Goal: Transaction & Acquisition: Purchase product/service

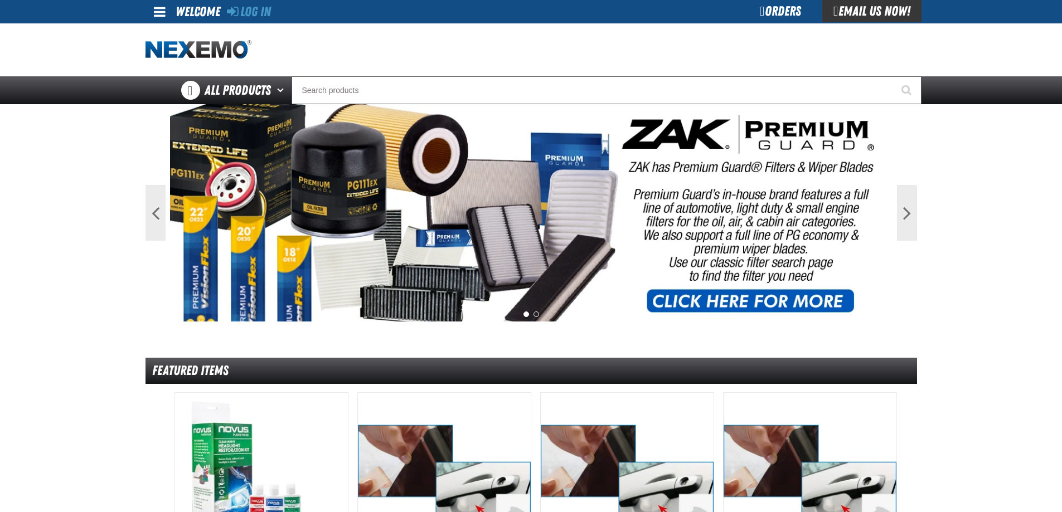
click at [572, 107] on img at bounding box center [531, 212] width 722 height 217
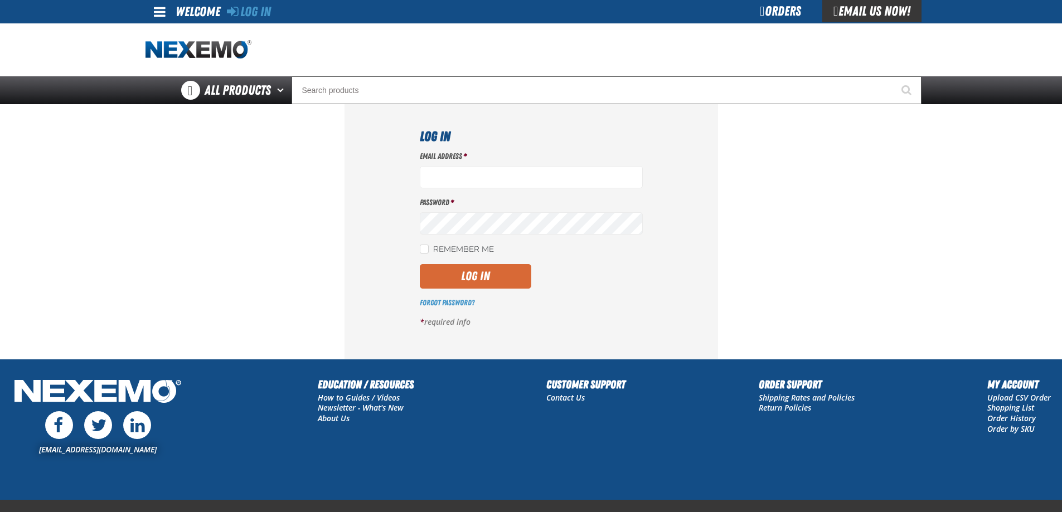
type input "clacey@vtaig.com"
click at [498, 284] on button "Log In" at bounding box center [475, 276] width 111 height 25
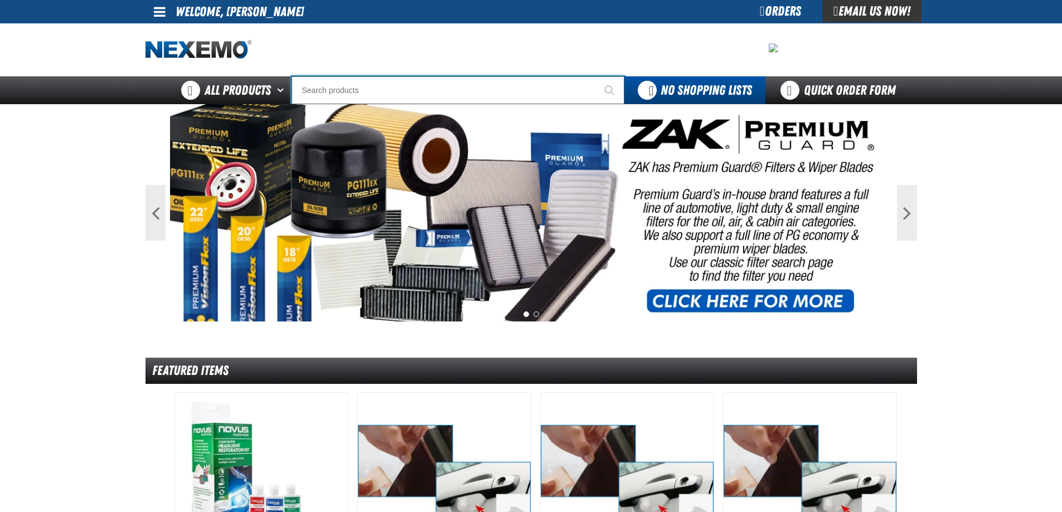
click at [396, 90] on input "Search" at bounding box center [458, 90] width 333 height 28
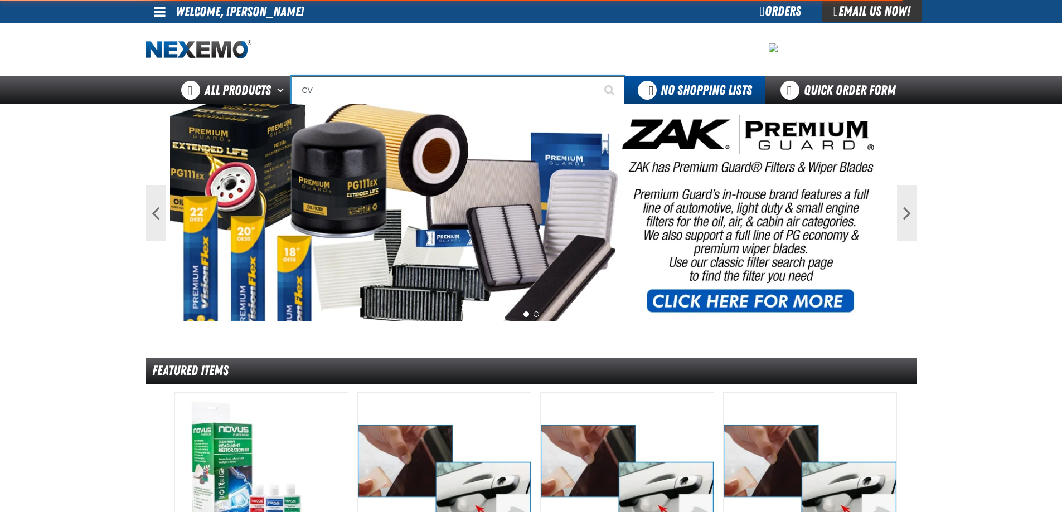
type input "CVT"
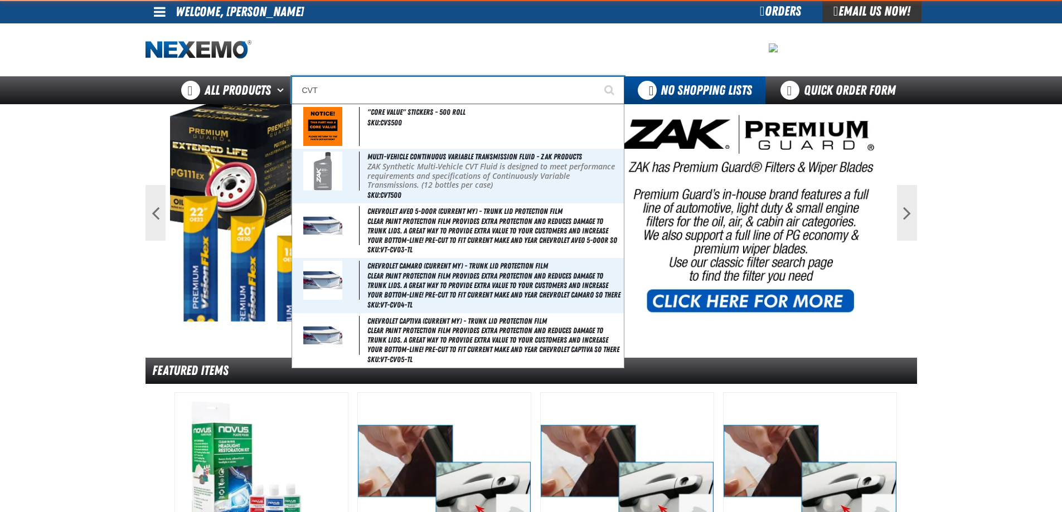
type input "CVT Booster - ZAK Products"
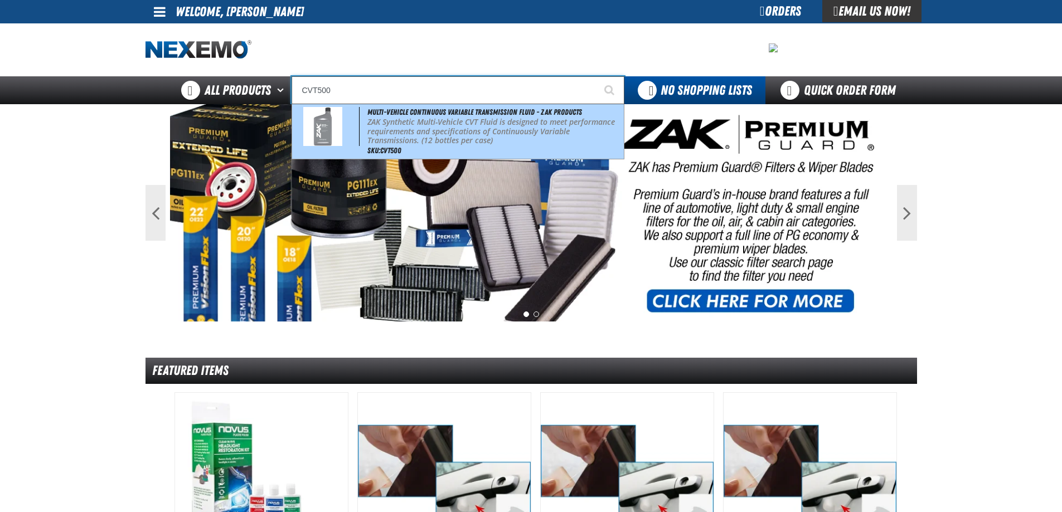
click at [394, 118] on p "ZAK Synthetic Multi-Vehicle CVT Fluid is designed to meet performance requireme…" at bounding box center [494, 132] width 254 height 28
type input "Multi-Vehicle Continuous Variable Transmission Fluid - ZAK Products"
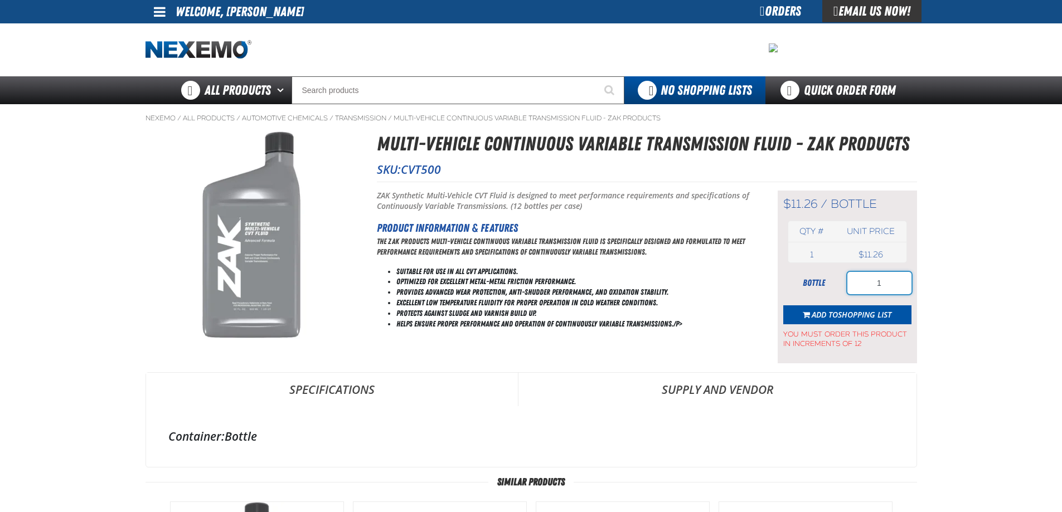
drag, startPoint x: 873, startPoint y: 283, endPoint x: 901, endPoint y: 275, distance: 28.4
click at [901, 275] on input "1" at bounding box center [879, 283] width 64 height 22
type input "120"
click at [756, 312] on div "Short Description: ZAK Synthetic Multi-Vehicle CVT Fluid is designed to meet pe…" at bounding box center [647, 273] width 540 height 182
click at [804, 315] on span "button" at bounding box center [806, 316] width 7 height 3
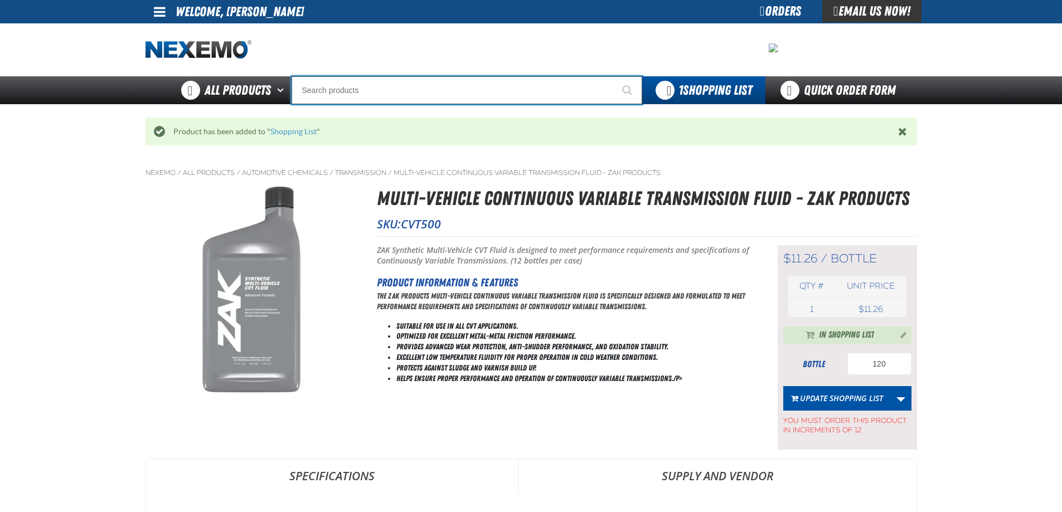
click at [370, 85] on input "Search" at bounding box center [467, 90] width 351 height 28
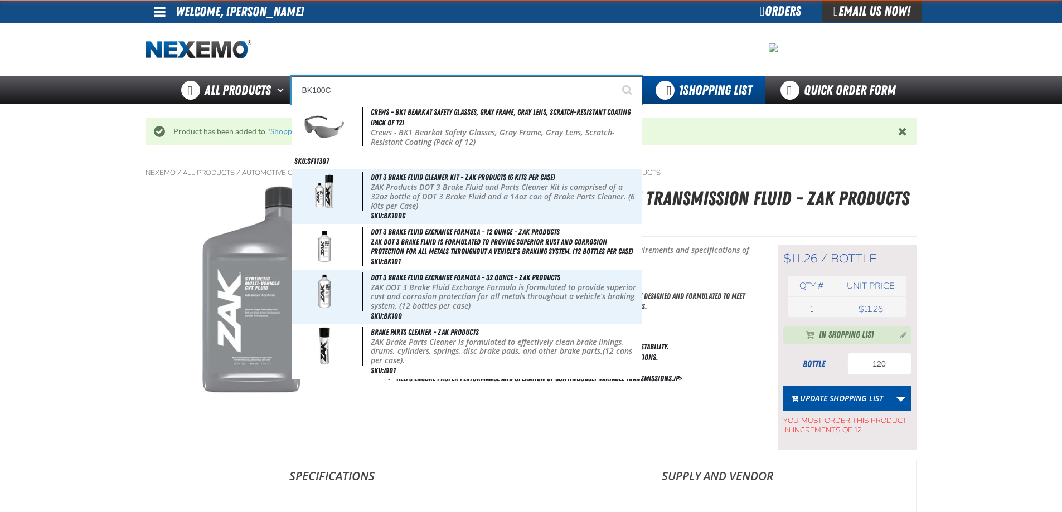
type input "BK100C"
click at [614, 76] on button "Start Searching" at bounding box center [628, 90] width 28 height 28
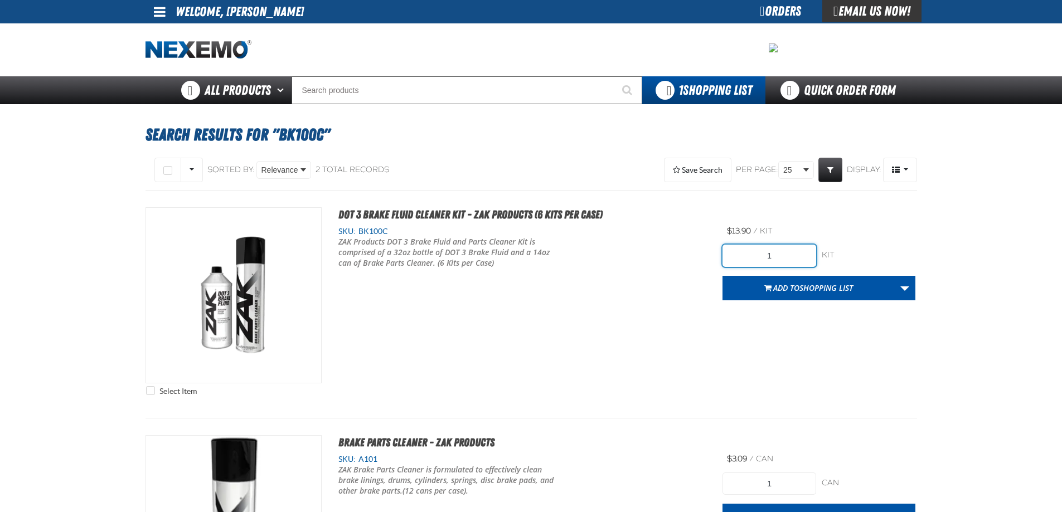
click at [793, 256] on input "1" at bounding box center [769, 256] width 94 height 22
type input "112"
drag, startPoint x: 774, startPoint y: 256, endPoint x: 758, endPoint y: 257, distance: 16.8
click at [758, 257] on input "112" at bounding box center [769, 256] width 94 height 22
type input "12"
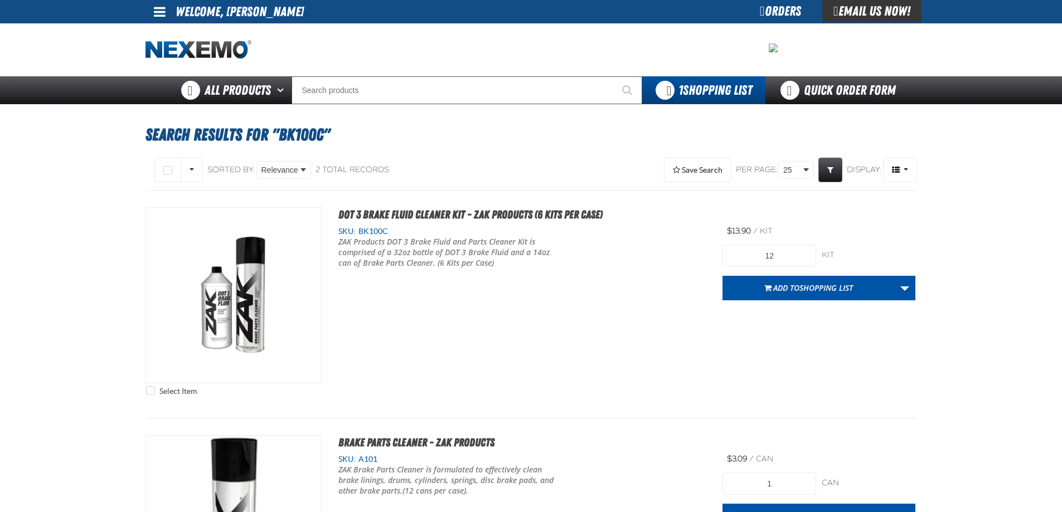
drag, startPoint x: 674, startPoint y: 328, endPoint x: 716, endPoint y: 309, distance: 45.9
click at [677, 326] on div "Select Item DOT 3 Brake Fluid Cleaner Kit - ZAK Products (6 Kits per Case) SKU:…" at bounding box center [530, 304] width 771 height 194
click at [764, 288] on span "button" at bounding box center [767, 289] width 7 height 3
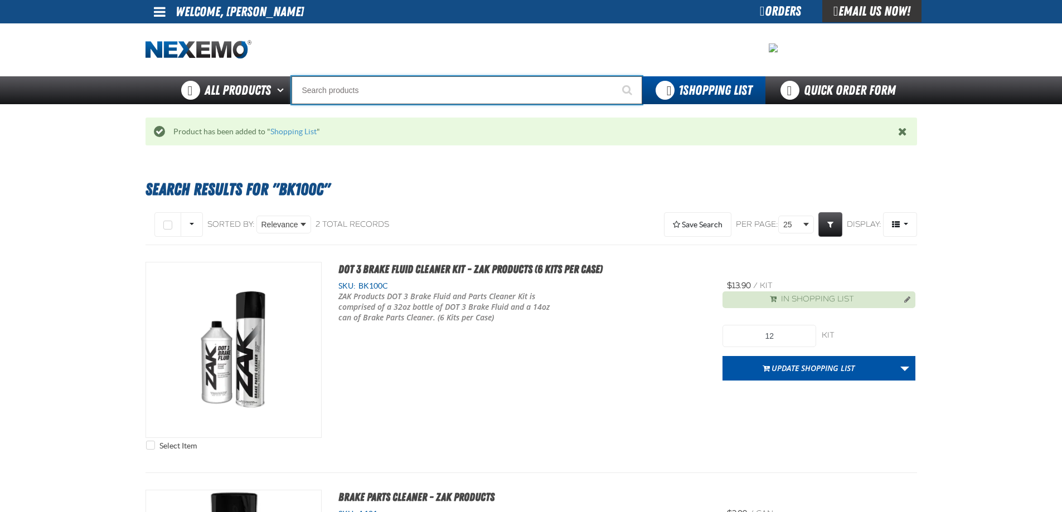
click at [361, 91] on input "Search" at bounding box center [467, 90] width 351 height 28
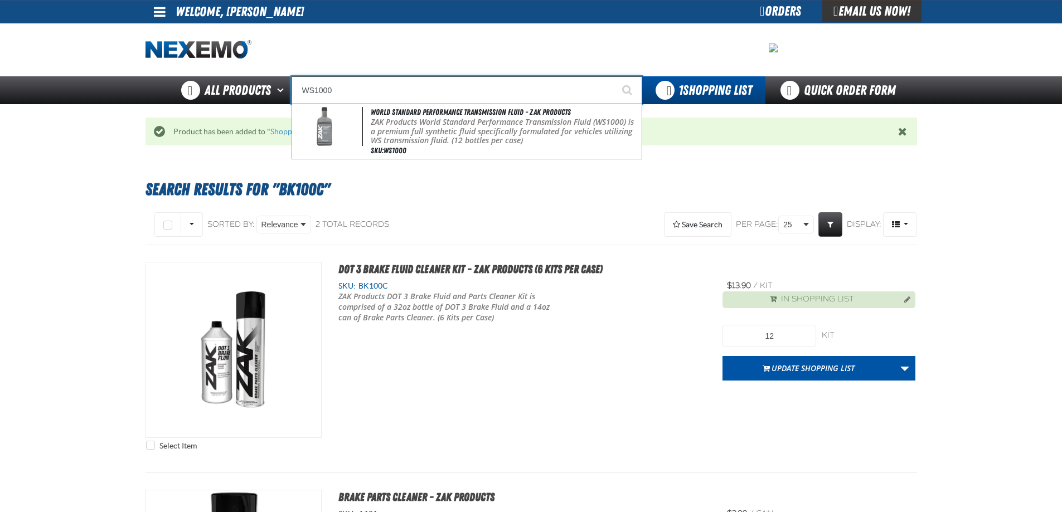
type input "WS1000"
click at [614, 76] on button "Start Searching" at bounding box center [628, 90] width 28 height 28
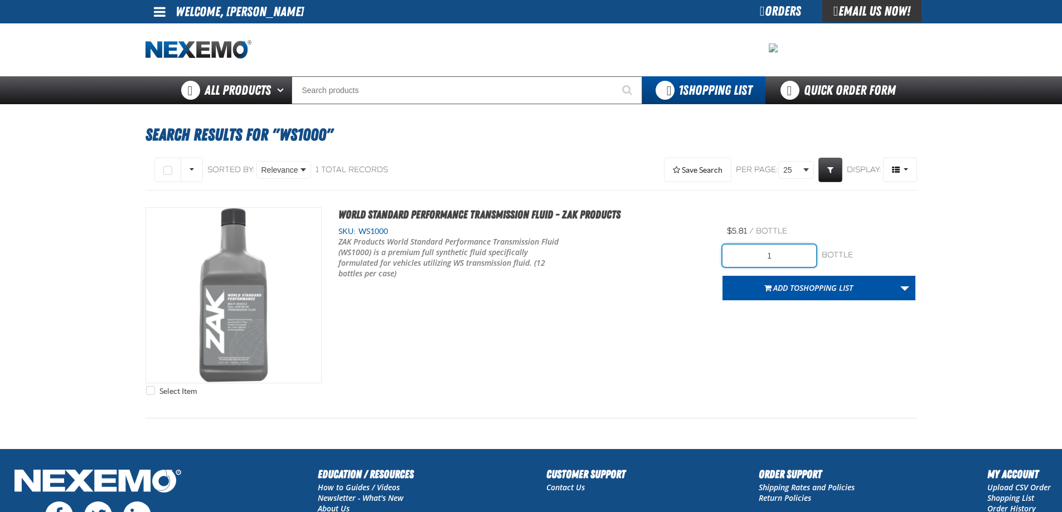
drag, startPoint x: 764, startPoint y: 250, endPoint x: 778, endPoint y: 250, distance: 14.5
click at [779, 251] on input "1" at bounding box center [769, 256] width 94 height 22
type input "12"
click at [692, 288] on div "SKU: WS1000 ZAK Products World Standard Performance Transmission Fluid (WS1000)…" at bounding box center [522, 260] width 401 height 68
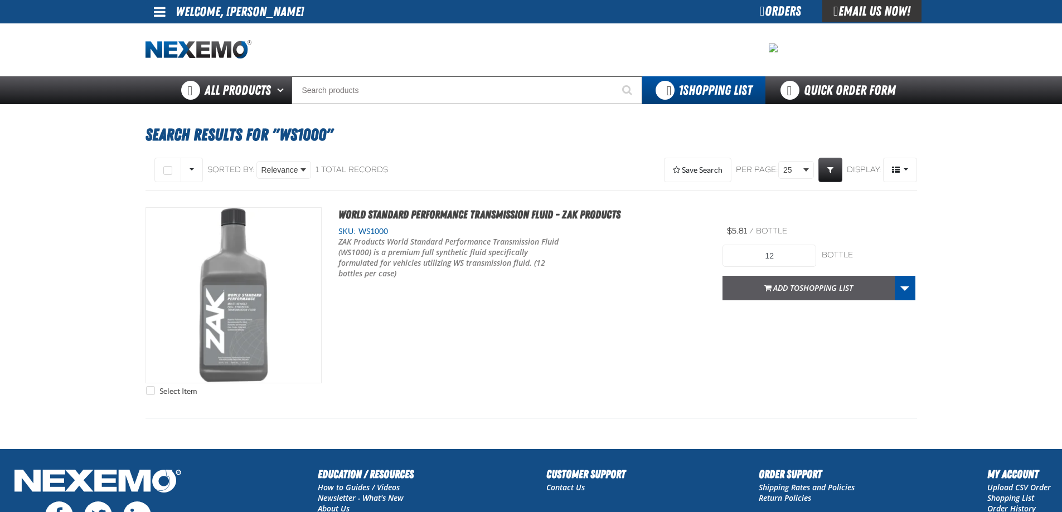
click at [768, 288] on span "button" at bounding box center [767, 289] width 7 height 3
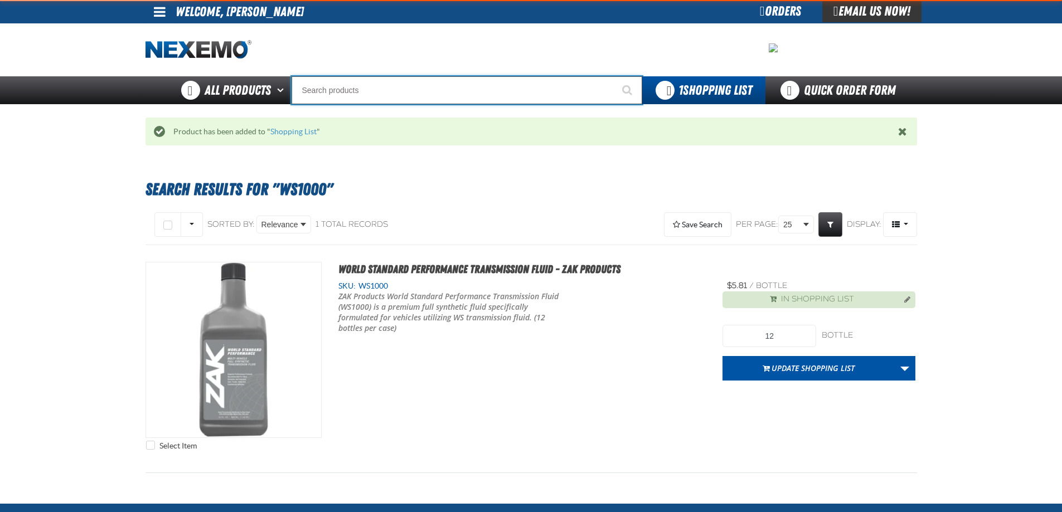
click at [367, 87] on input "Search" at bounding box center [467, 90] width 351 height 28
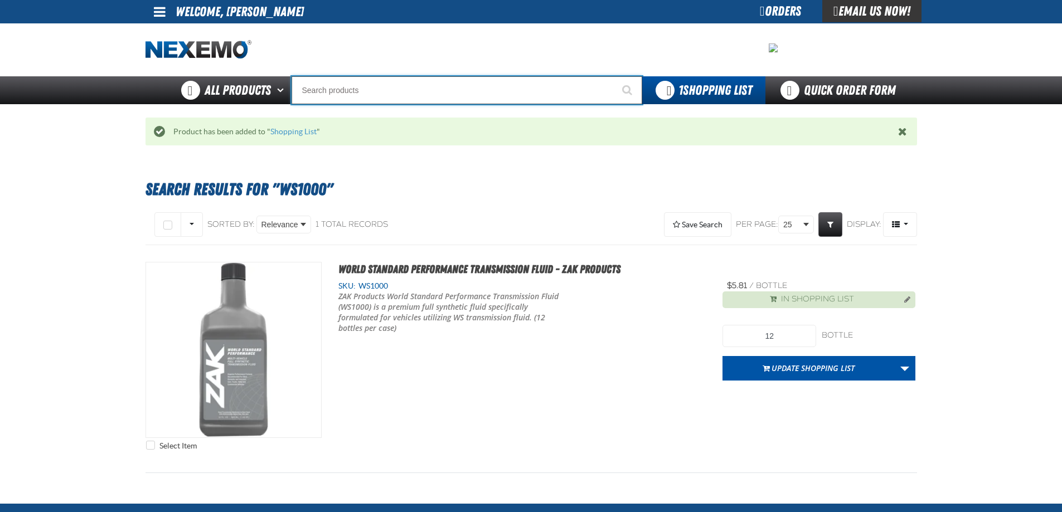
type input "R"
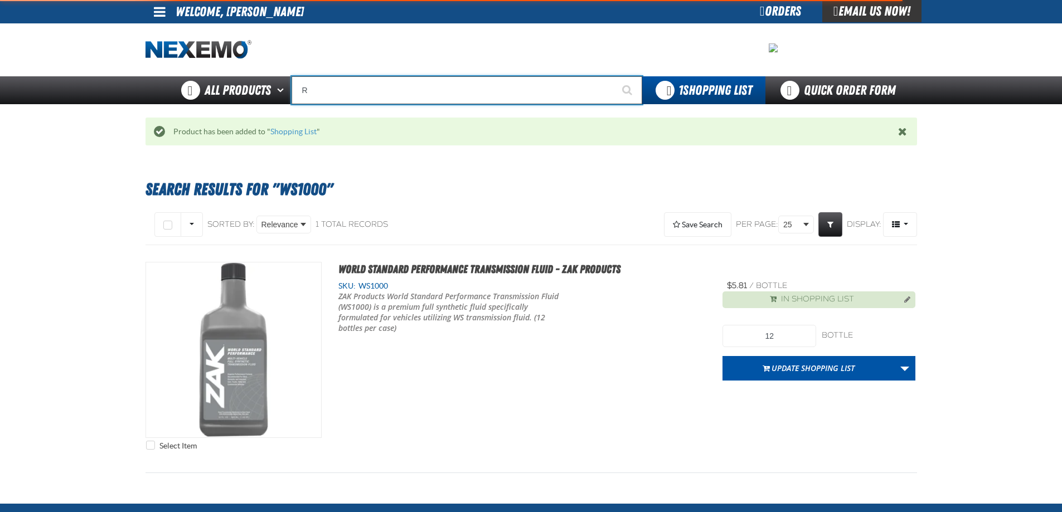
type input "ROADSIDE R"
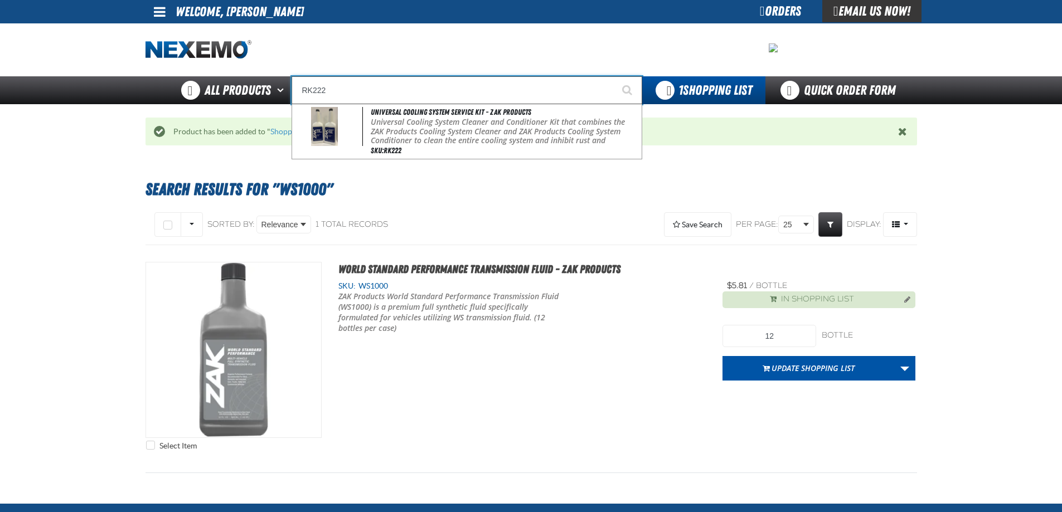
type input "RK222"
click at [614, 76] on button "Start Searching" at bounding box center [628, 90] width 28 height 28
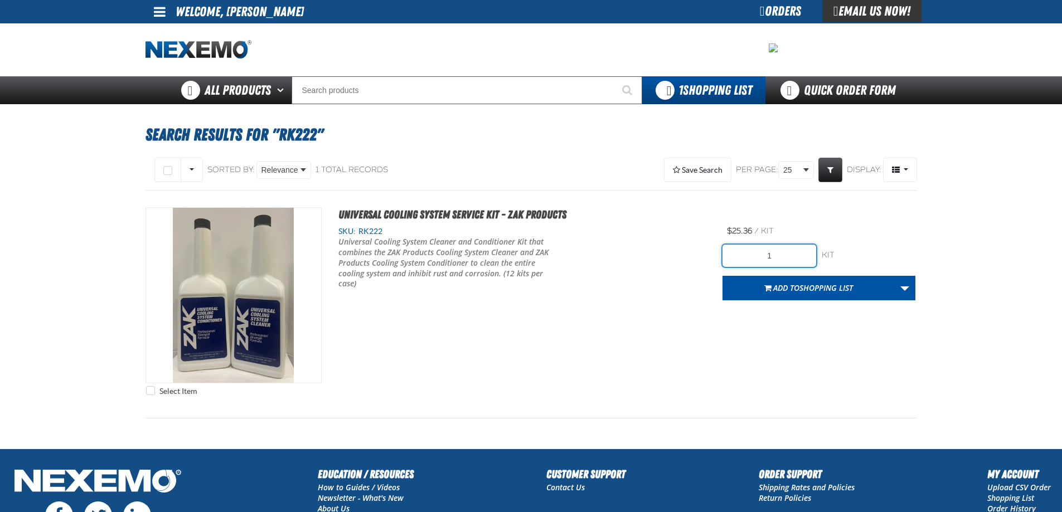
drag, startPoint x: 764, startPoint y: 255, endPoint x: 773, endPoint y: 254, distance: 8.9
click at [773, 254] on input "1" at bounding box center [769, 256] width 94 height 22
type input "12"
click at [680, 321] on div "Select Item Universal Cooling System Service Kit - ZAK Products SKU: RK222 12" at bounding box center [530, 304] width 771 height 194
click at [706, 326] on div "Select Item Universal Cooling System Service Kit - ZAK Products SKU: RK222 12" at bounding box center [530, 304] width 771 height 194
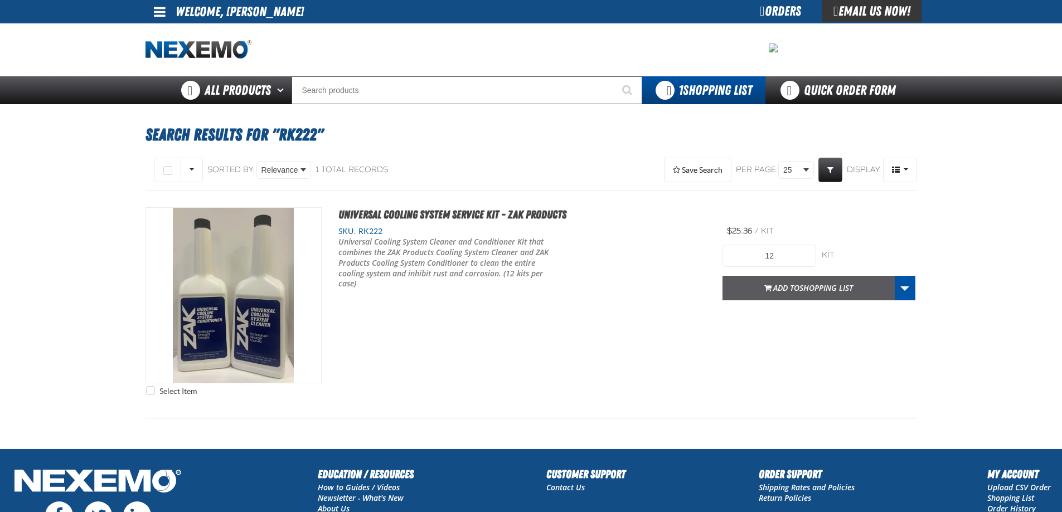
click at [760, 288] on button "Add to Shopping List" at bounding box center [808, 288] width 172 height 25
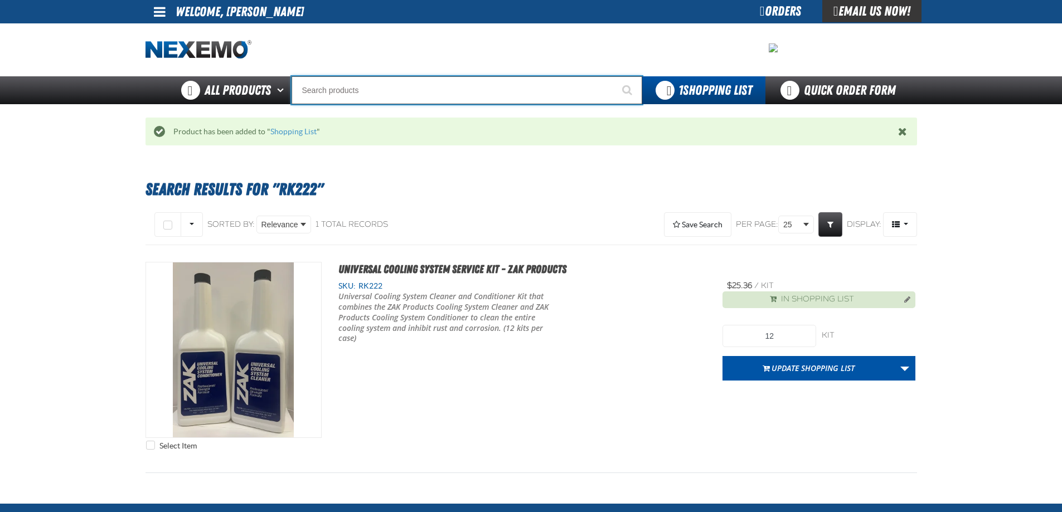
click at [337, 95] on input "Search" at bounding box center [467, 90] width 351 height 28
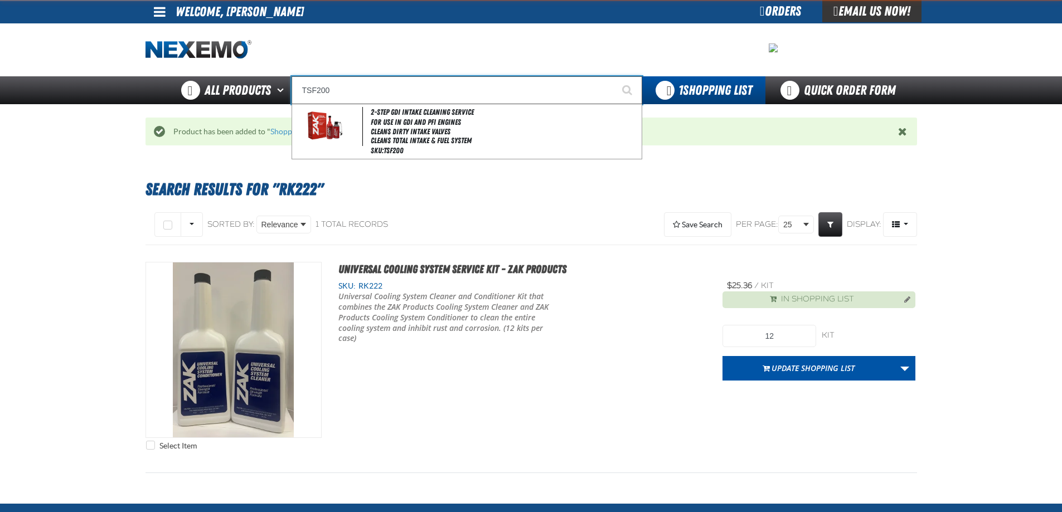
type input "TSF200"
click at [614, 76] on button "Start Searching" at bounding box center [628, 90] width 28 height 28
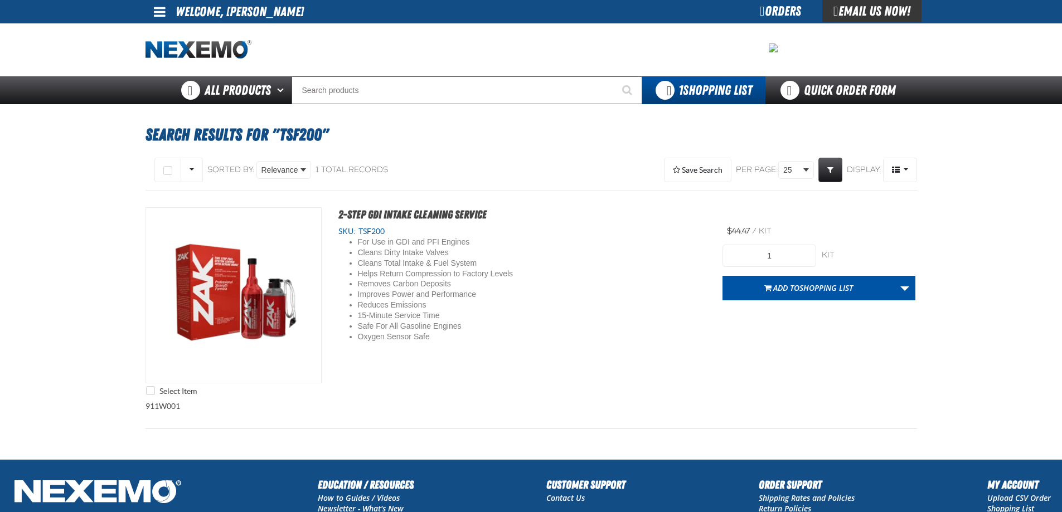
click at [678, 273] on div "For Use in GDI and PFI Engines Cleans Dirty Intake Valves Cleans Total Intake &…" at bounding box center [522, 289] width 368 height 105
drag, startPoint x: 759, startPoint y: 256, endPoint x: 783, endPoint y: 258, distance: 24.0
click at [783, 258] on input "1" at bounding box center [769, 256] width 94 height 22
type input "6"
click at [645, 308] on div "For Use in GDI and PFI Engines Cleans Dirty Intake Valves Cleans Total Intake &…" at bounding box center [522, 289] width 368 height 105
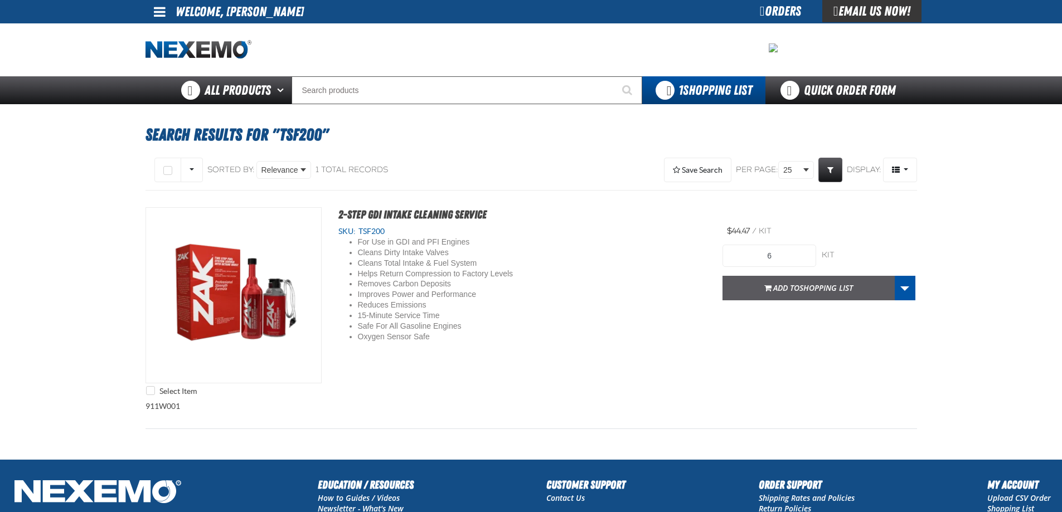
click at [786, 290] on span "Add to Shopping List" at bounding box center [813, 288] width 80 height 11
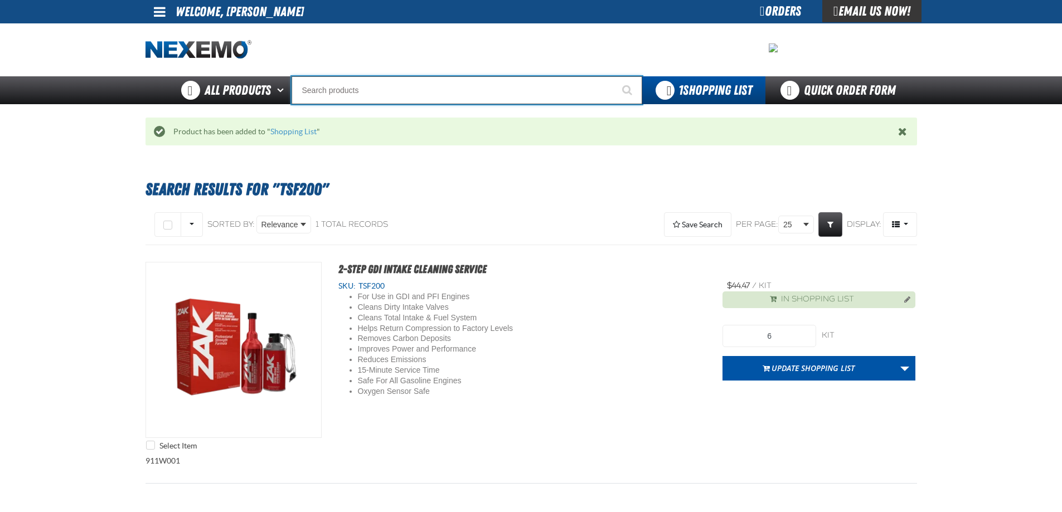
click at [363, 90] on input "Search" at bounding box center [467, 90] width 351 height 28
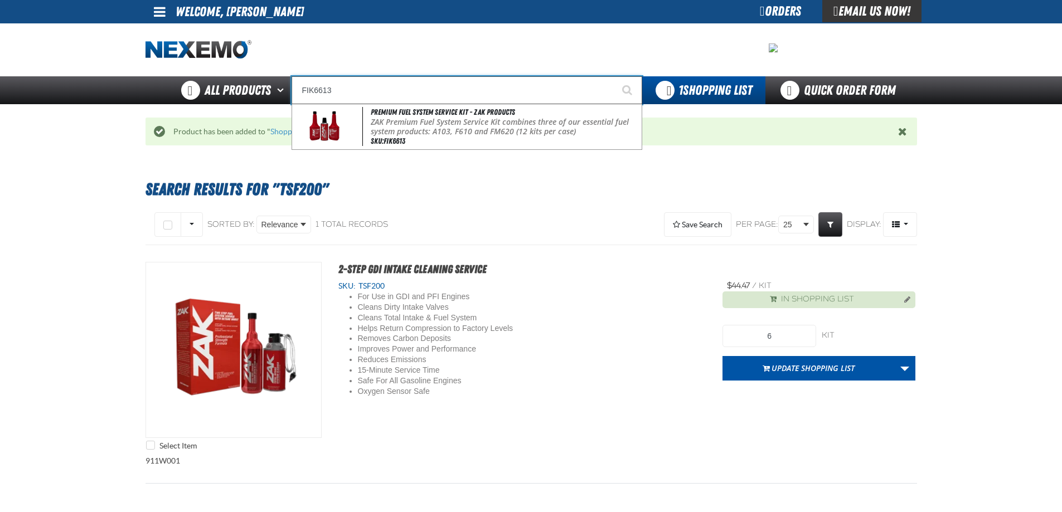
type input "FIK6613"
click at [614, 76] on button "Start Searching" at bounding box center [628, 90] width 28 height 28
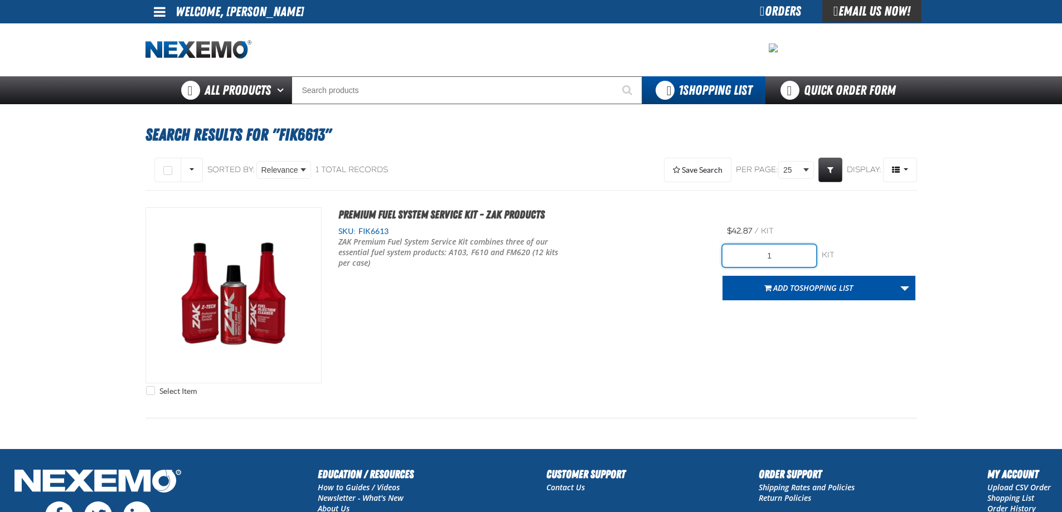
drag, startPoint x: 768, startPoint y: 256, endPoint x: 775, endPoint y: 256, distance: 7.2
click at [771, 256] on input "1" at bounding box center [769, 256] width 94 height 22
type input "12"
click at [649, 302] on div "Select Item Premium Fuel System Service Kit - ZAK Products SKU: FIK6613" at bounding box center [530, 304] width 771 height 194
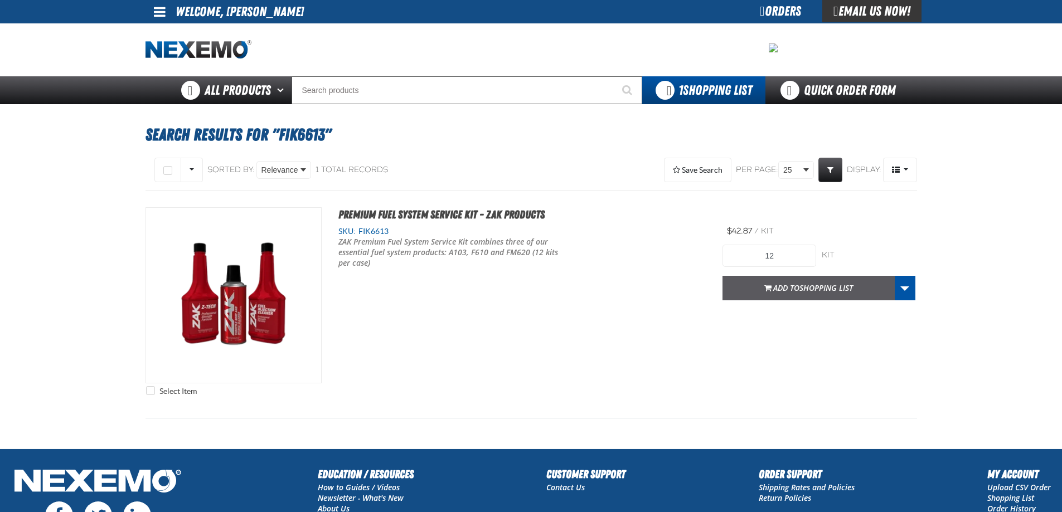
click at [736, 290] on button "Add to Shopping List" at bounding box center [808, 288] width 172 height 25
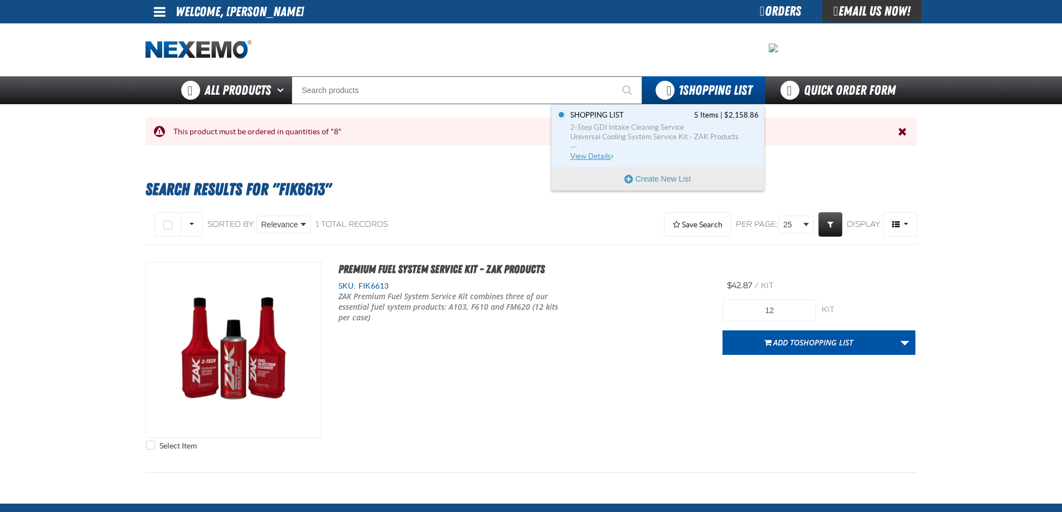
click at [670, 125] on span "2-Step GDI Intake Cleaning Service" at bounding box center [664, 128] width 188 height 10
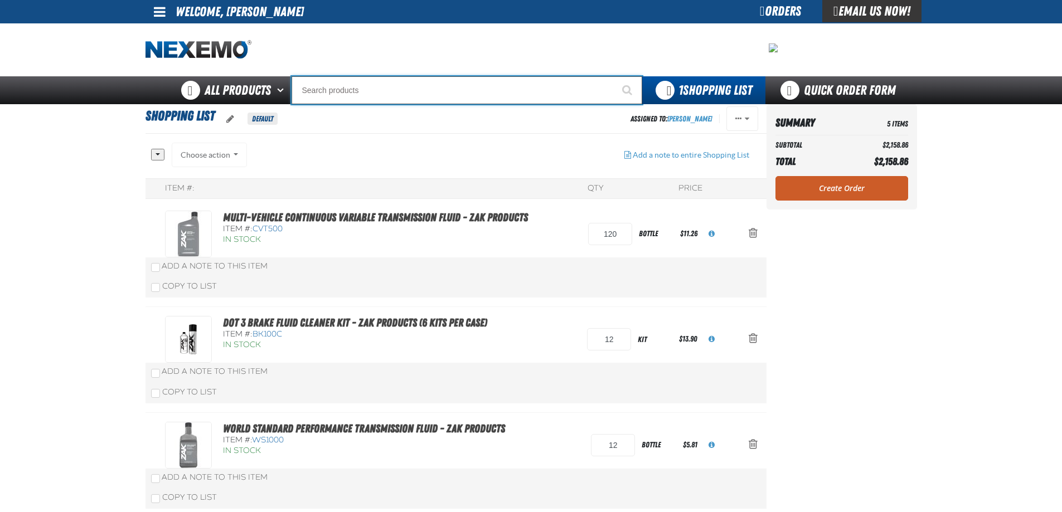
click at [324, 103] on input "Search" at bounding box center [467, 90] width 351 height 28
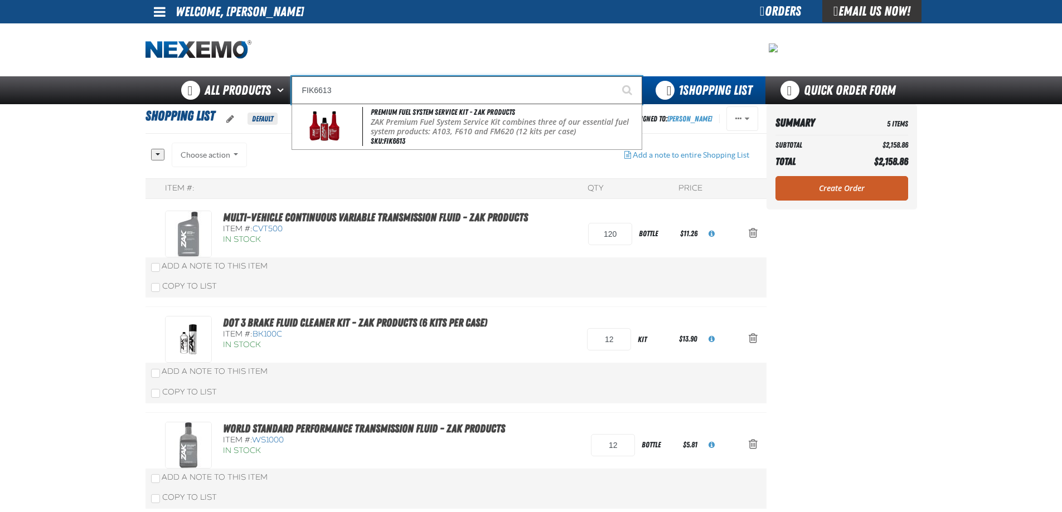
type input "FIK6613"
click at [614, 76] on button "Start Searching" at bounding box center [628, 90] width 28 height 28
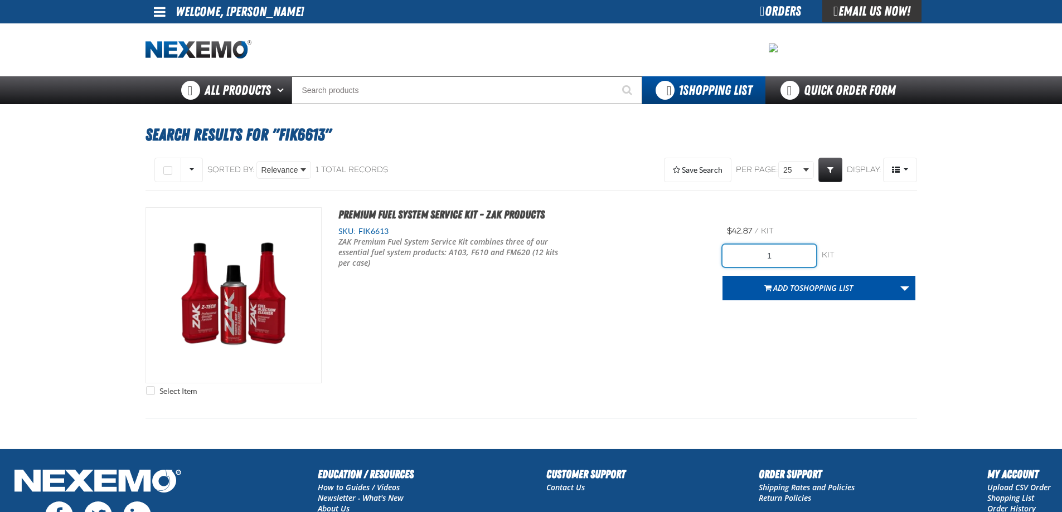
click at [757, 256] on input "1" at bounding box center [769, 256] width 94 height 22
click at [772, 256] on input "1" at bounding box center [769, 256] width 94 height 22
click at [700, 349] on div "Select Item Premium Fuel System Service Kit - ZAK Products SKU: FIK6613" at bounding box center [530, 304] width 771 height 194
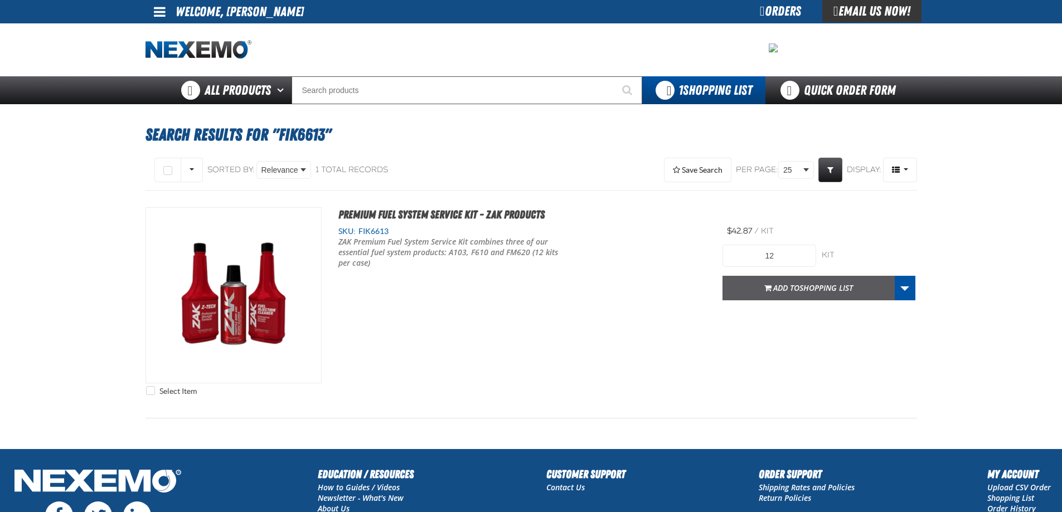
click at [764, 288] on span "button" at bounding box center [767, 289] width 7 height 3
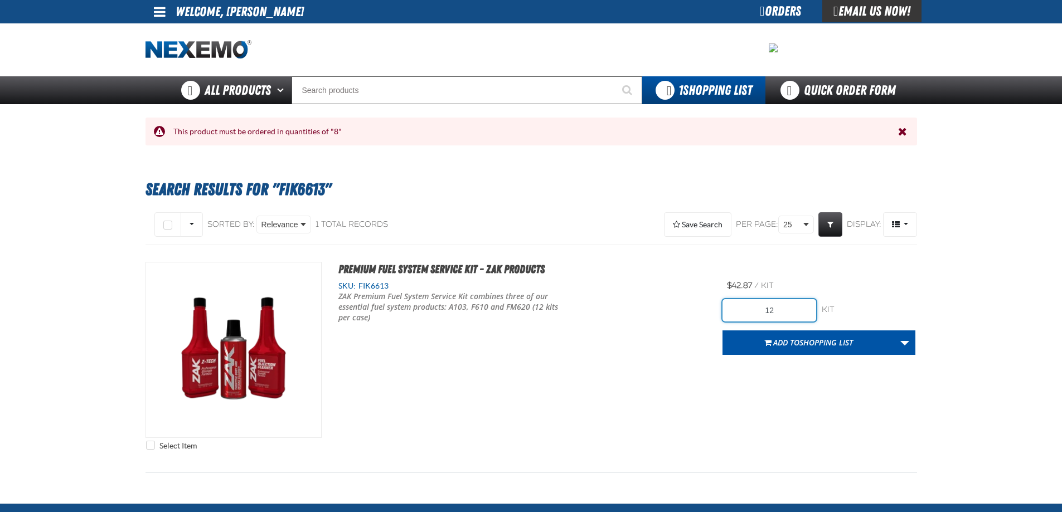
drag, startPoint x: 764, startPoint y: 311, endPoint x: 784, endPoint y: 310, distance: 20.7
click at [784, 310] on input "12" at bounding box center [769, 310] width 94 height 22
type input "8"
click at [745, 405] on div "Select Item Premium Fuel System Service Kit - ZAK Products SKU: FIK6613" at bounding box center [530, 359] width 771 height 194
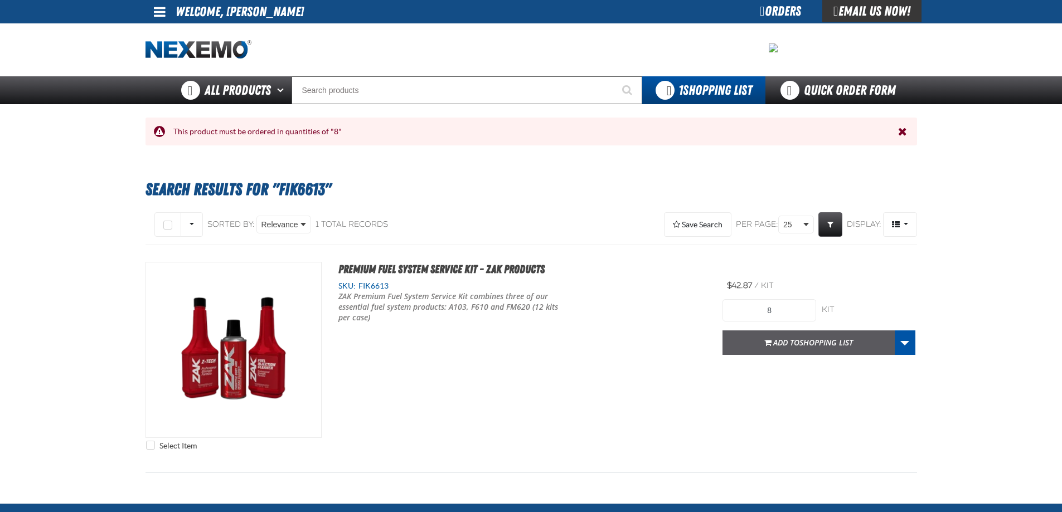
click at [782, 341] on span "Add to Shopping List" at bounding box center [813, 342] width 80 height 11
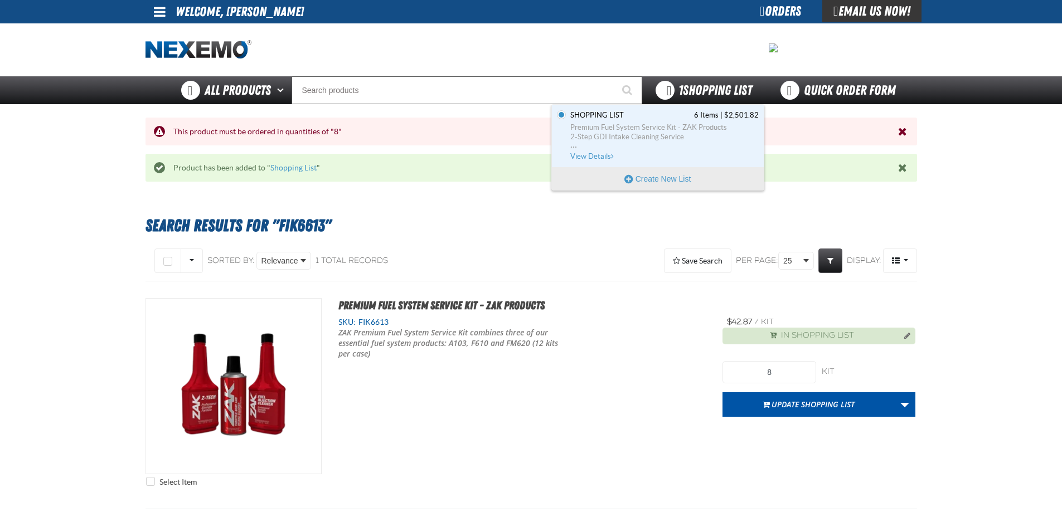
click at [703, 90] on span "1 Shopping List" at bounding box center [715, 90] width 74 height 16
click at [681, 156] on link "Shopping List 6 Items | $2,501.82 Premium Fuel System Service Kit - ZAK Product…" at bounding box center [663, 135] width 191 height 51
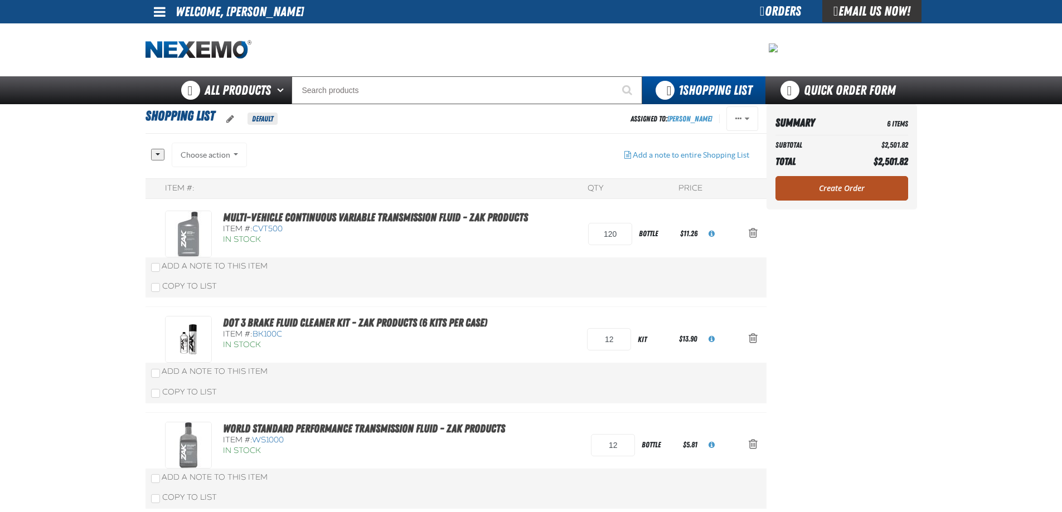
click at [798, 187] on link "Create Order" at bounding box center [841, 188] width 133 height 25
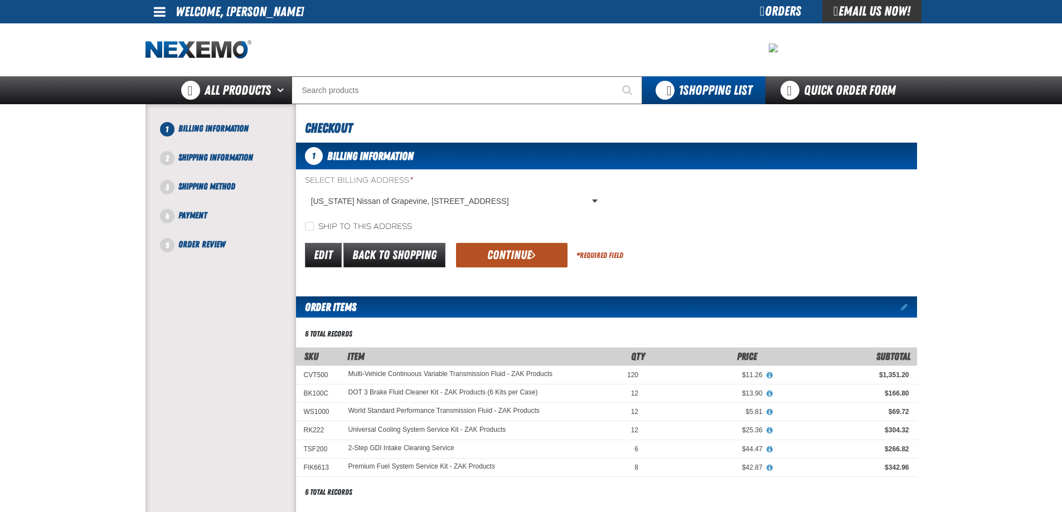
click at [546, 256] on button "Continue" at bounding box center [511, 255] width 111 height 25
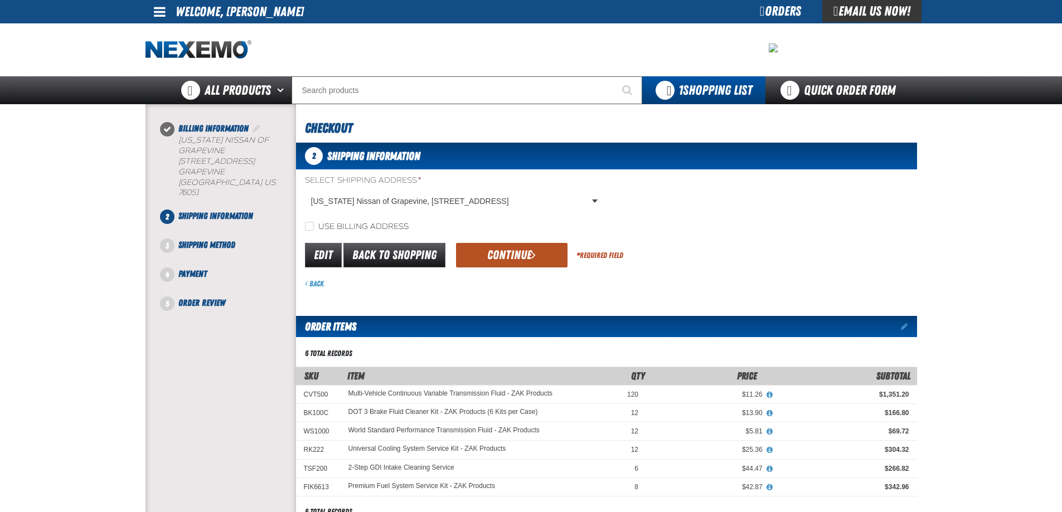
click at [493, 258] on button "Continue" at bounding box center [511, 255] width 111 height 25
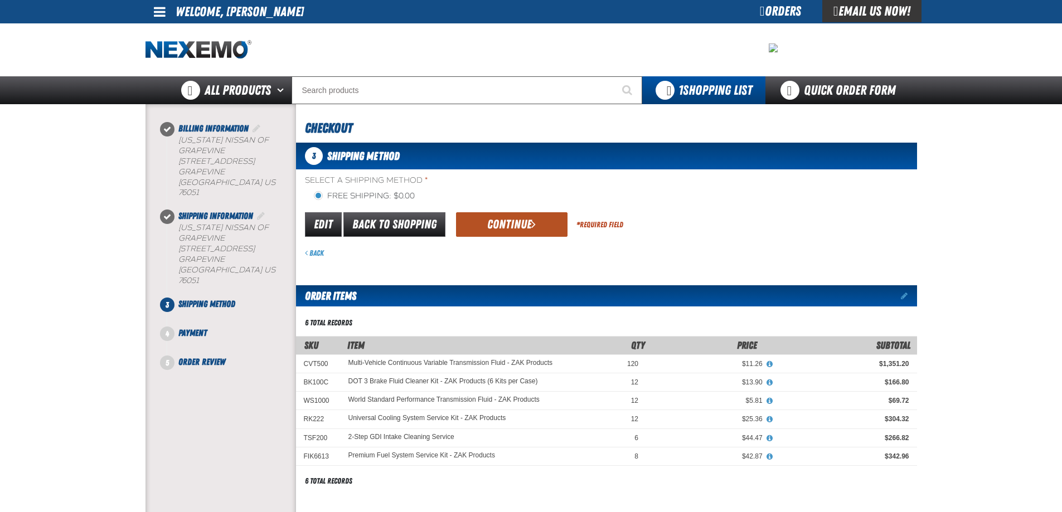
click at [516, 229] on button "Continue" at bounding box center [511, 224] width 111 height 25
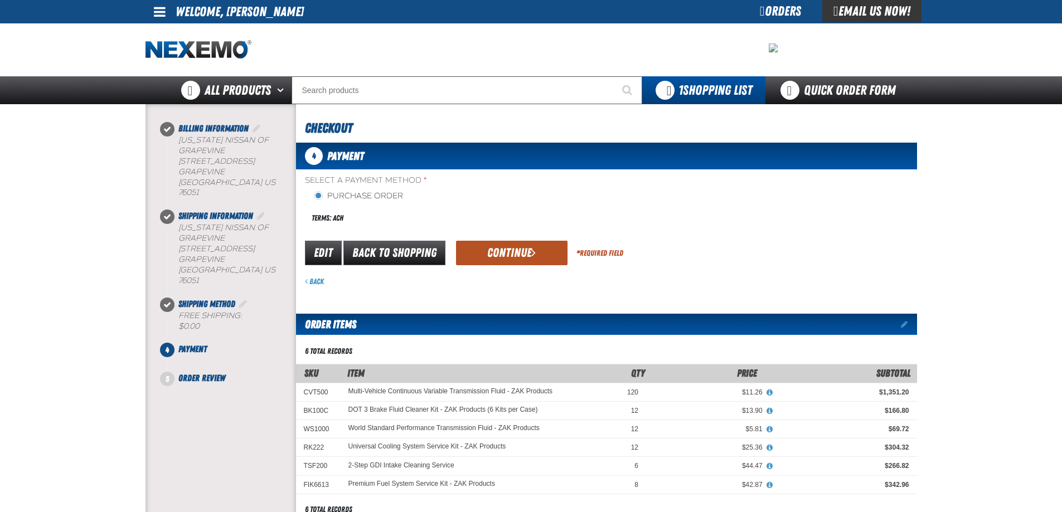
click at [532, 259] on button "Continue" at bounding box center [511, 253] width 111 height 25
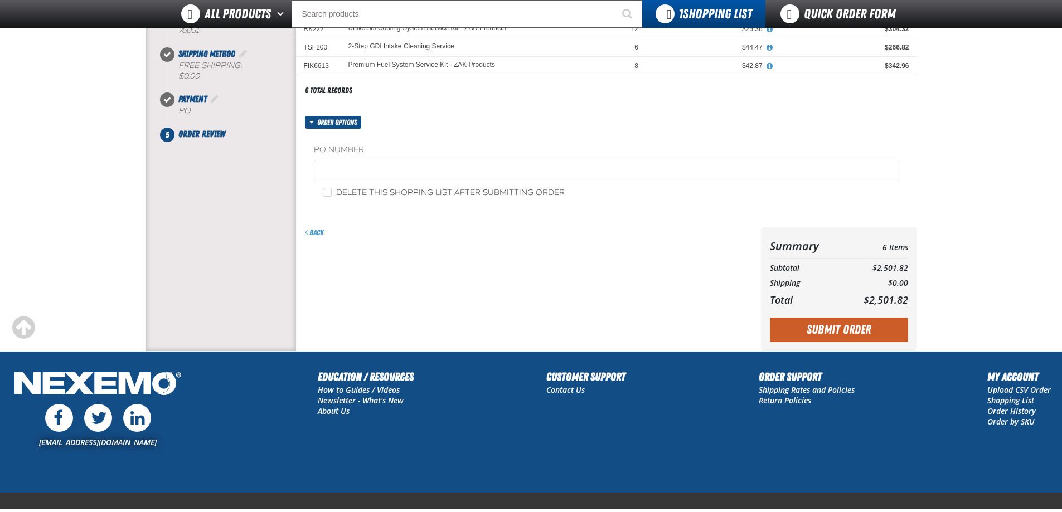
scroll to position [223, 0]
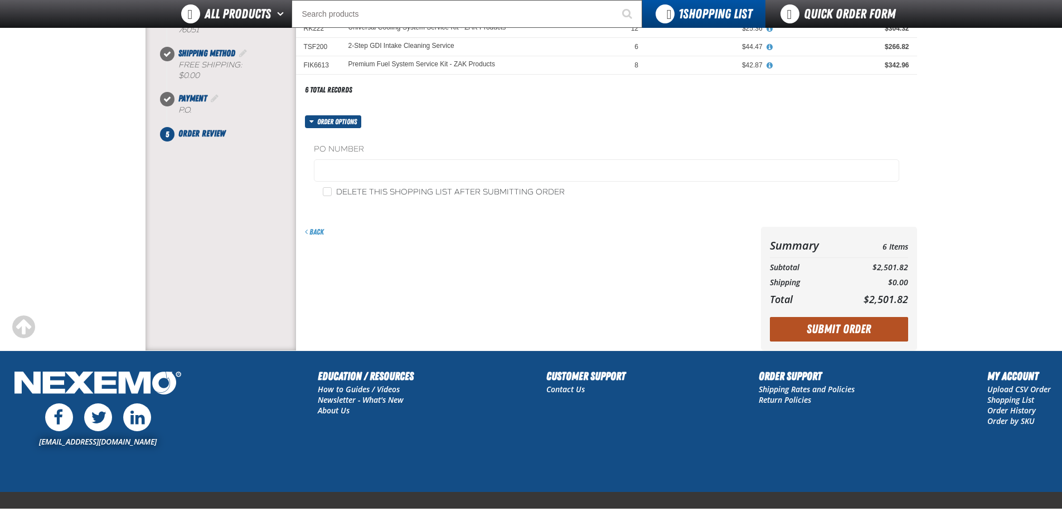
click at [786, 331] on button "Submit Order" at bounding box center [839, 329] width 138 height 25
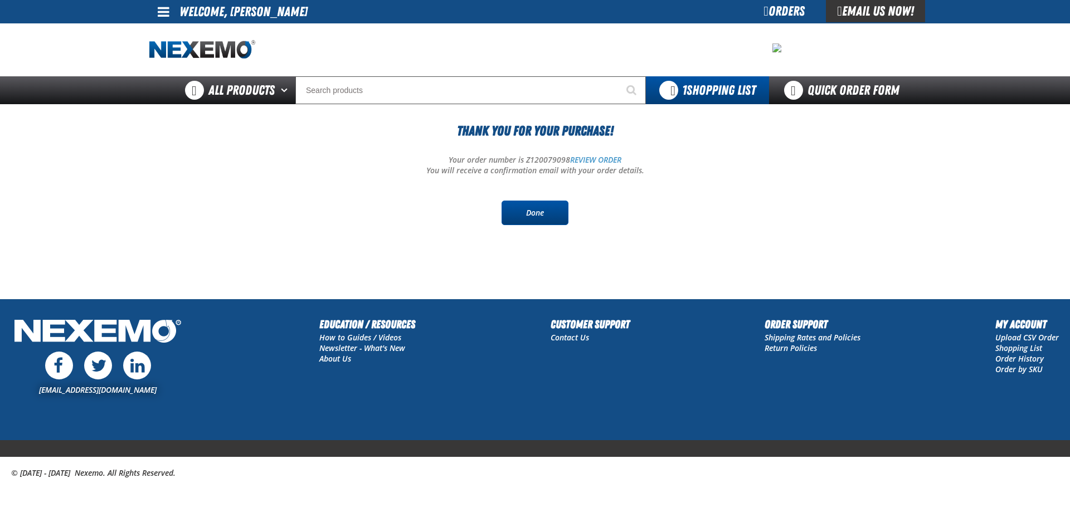
click at [520, 217] on link "Done" at bounding box center [535, 213] width 67 height 25
